Goal: Task Accomplishment & Management: Manage account settings

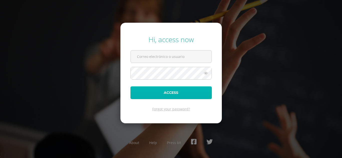
click at [186, 90] on button "Access" at bounding box center [170, 93] width 81 height 13
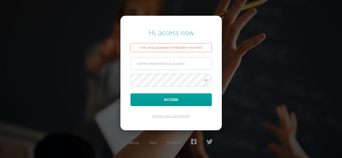
click at [175, 60] on input "text" at bounding box center [171, 64] width 81 height 12
type input "[EMAIL_ADDRESS][DOMAIN_NAME]"
